Goal: Find specific page/section: Find specific page/section

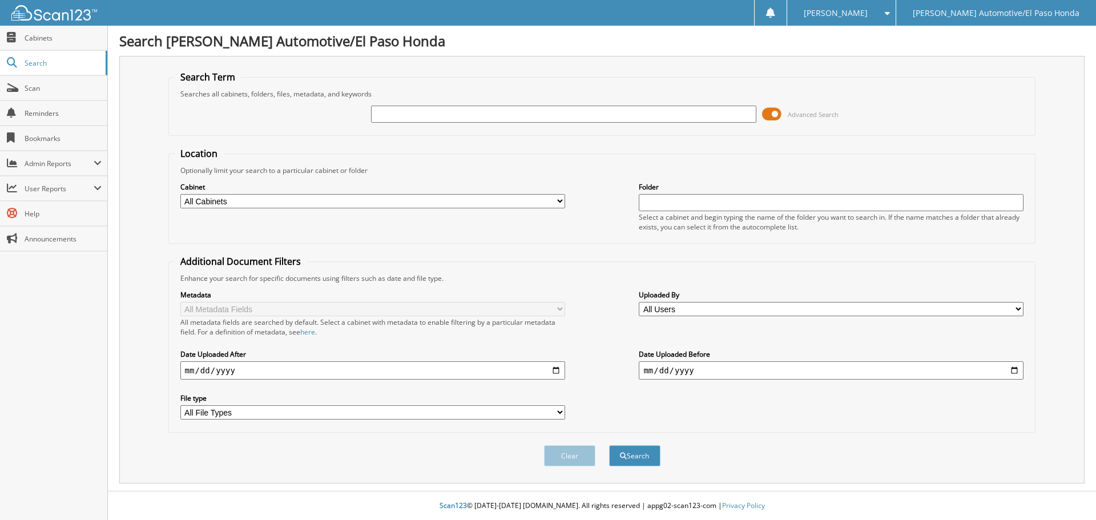
click at [599, 112] on input "text" at bounding box center [563, 114] width 385 height 17
type input "KM702680"
click at [609, 445] on button "Search" at bounding box center [634, 455] width 51 height 21
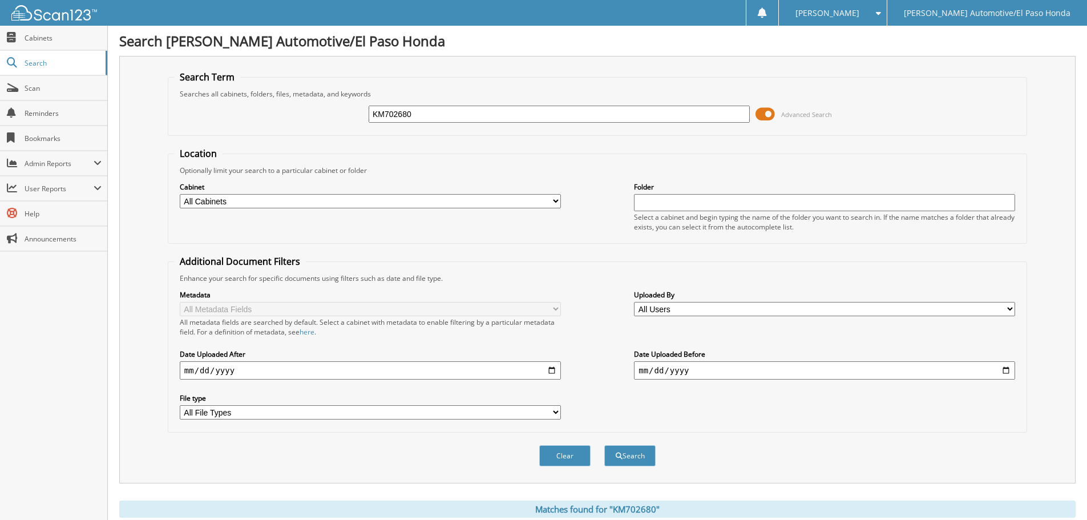
click at [762, 113] on span at bounding box center [765, 114] width 19 height 17
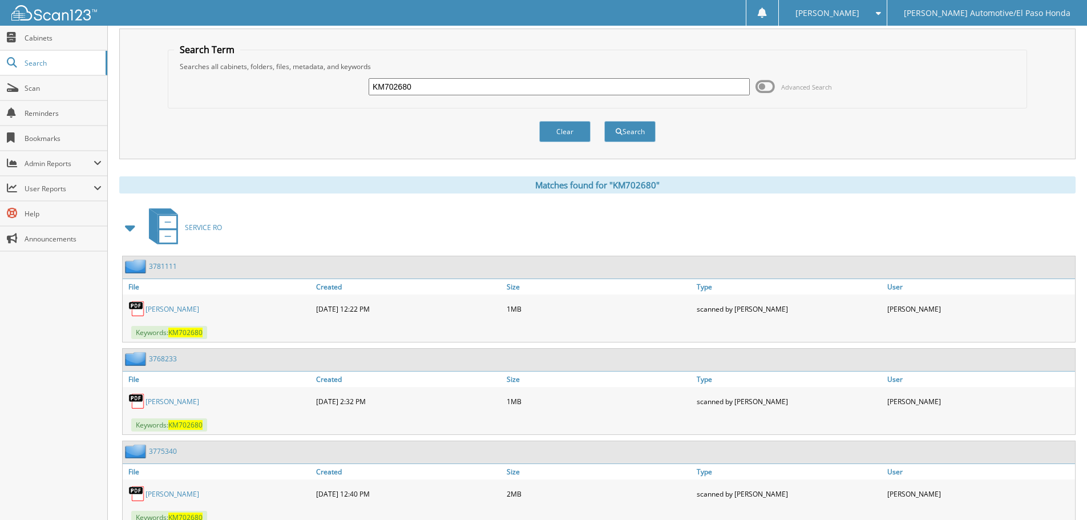
scroll to position [69, 0]
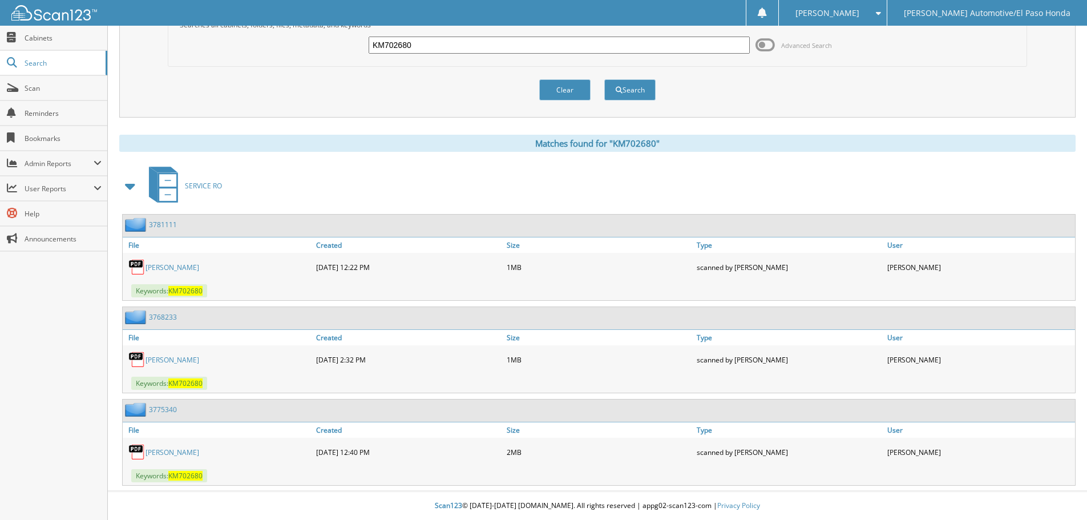
click at [163, 265] on link "[PERSON_NAME]" at bounding box center [173, 268] width 54 height 10
click at [166, 266] on link "[PERSON_NAME]" at bounding box center [173, 268] width 54 height 10
click at [162, 264] on link "[PERSON_NAME]" at bounding box center [173, 268] width 54 height 10
click at [163, 221] on link "3781111" at bounding box center [163, 225] width 28 height 10
